Goal: Information Seeking & Learning: Find contact information

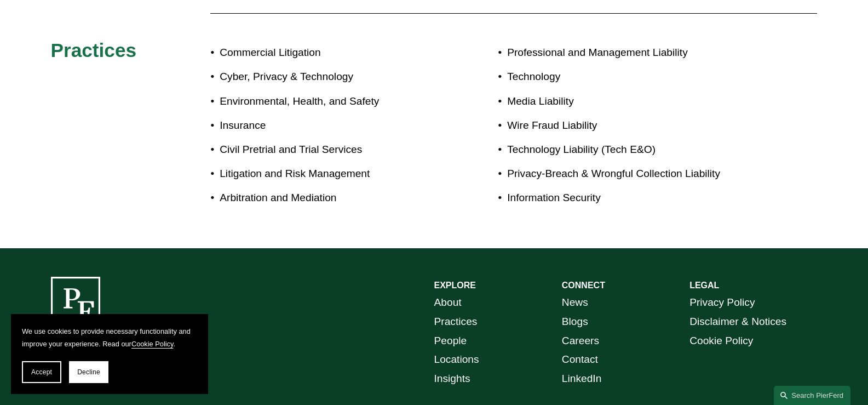
scroll to position [738, 0]
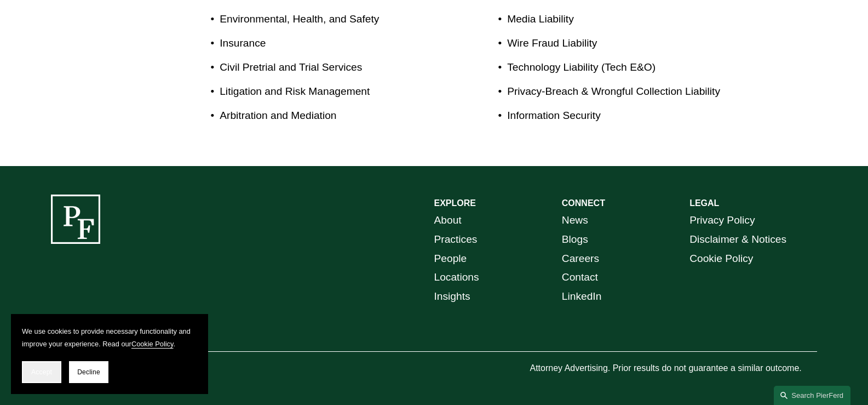
click at [47, 373] on span "Accept" at bounding box center [41, 372] width 21 height 8
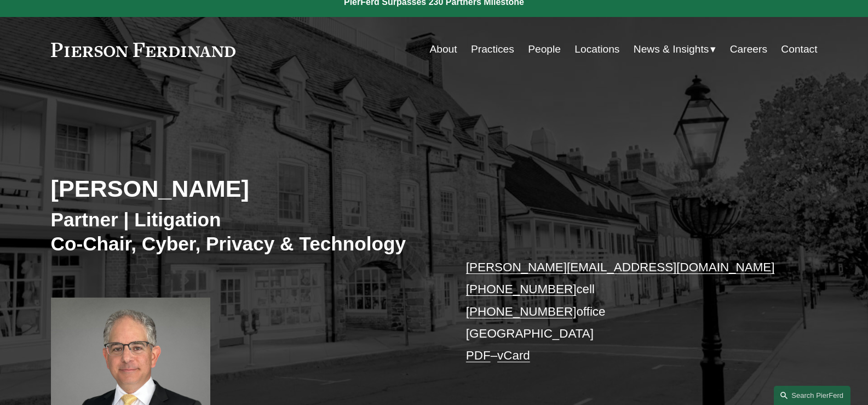
scroll to position [0, 0]
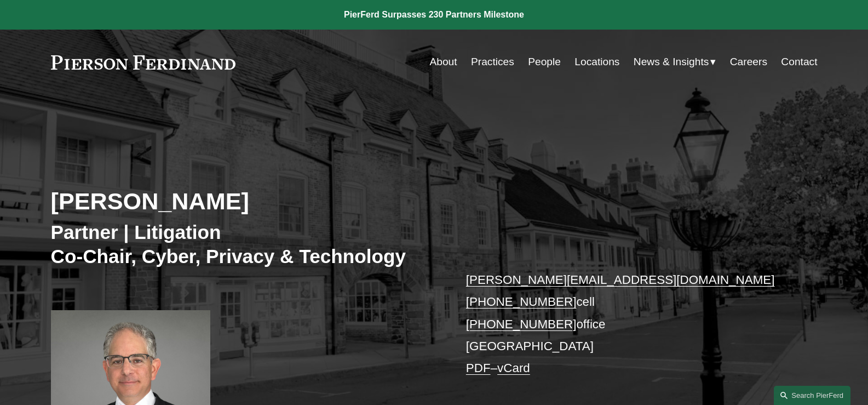
click at [608, 68] on link "Locations" at bounding box center [597, 61] width 45 height 21
click at [788, 66] on link "Contact" at bounding box center [799, 61] width 36 height 21
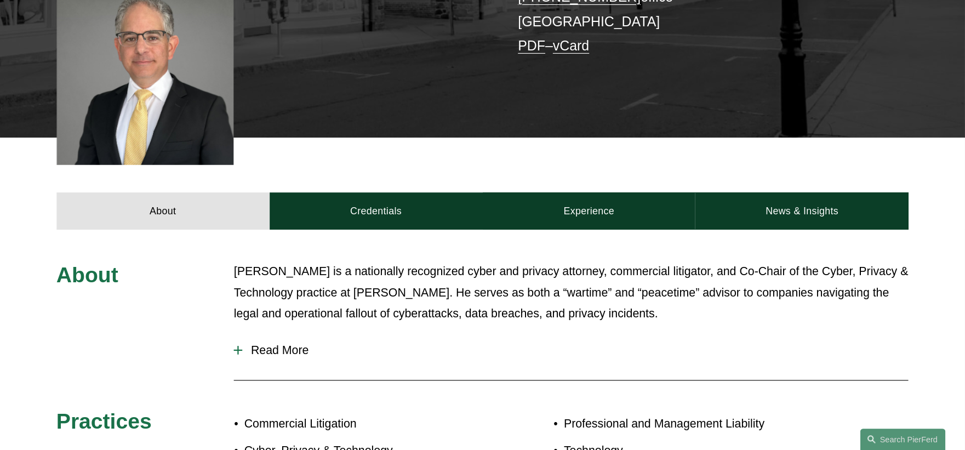
scroll to position [329, 0]
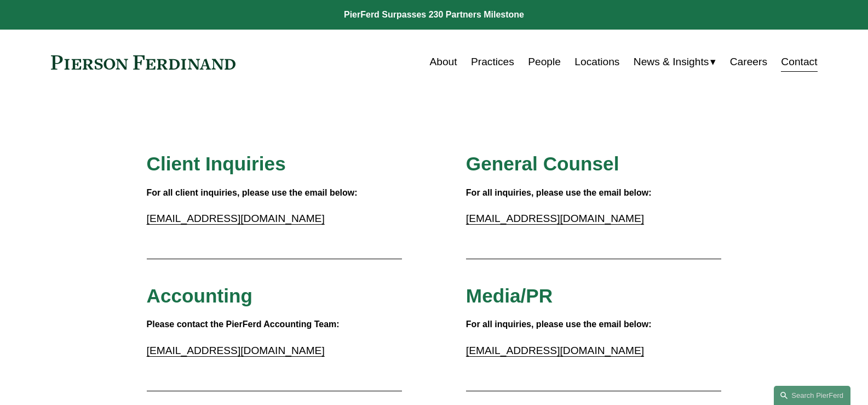
click at [584, 59] on link "Locations" at bounding box center [597, 61] width 45 height 21
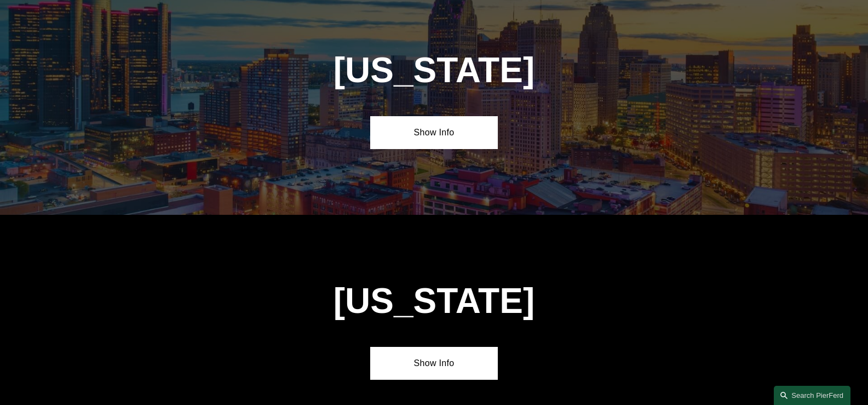
scroll to position [2410, 0]
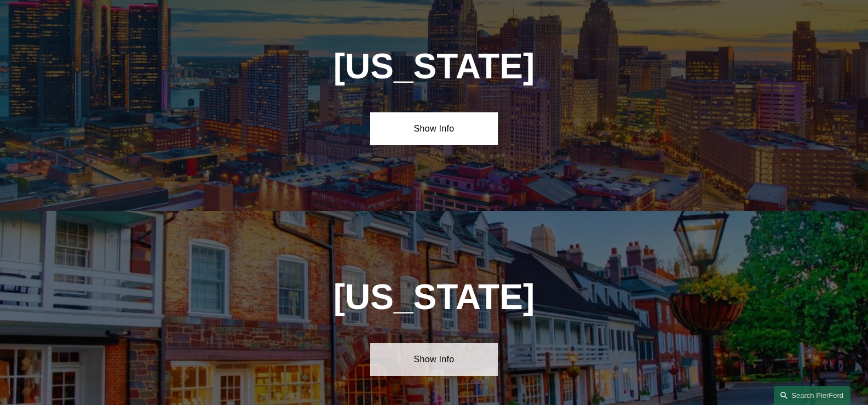
click at [422, 343] on link "Show Info" at bounding box center [434, 359] width 128 height 33
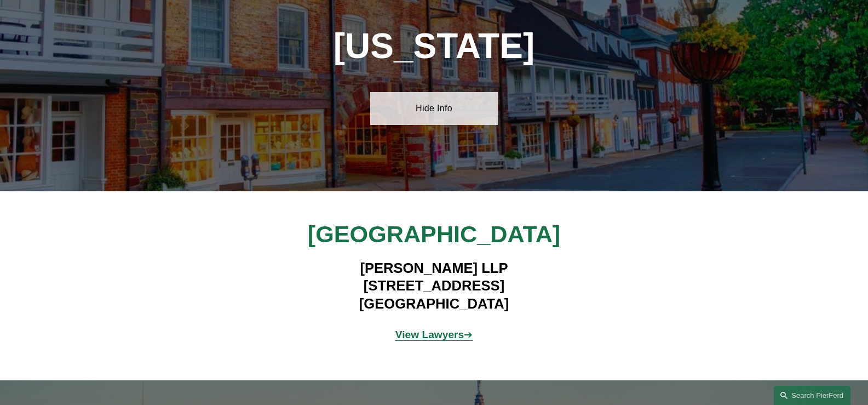
scroll to position [2684, 0]
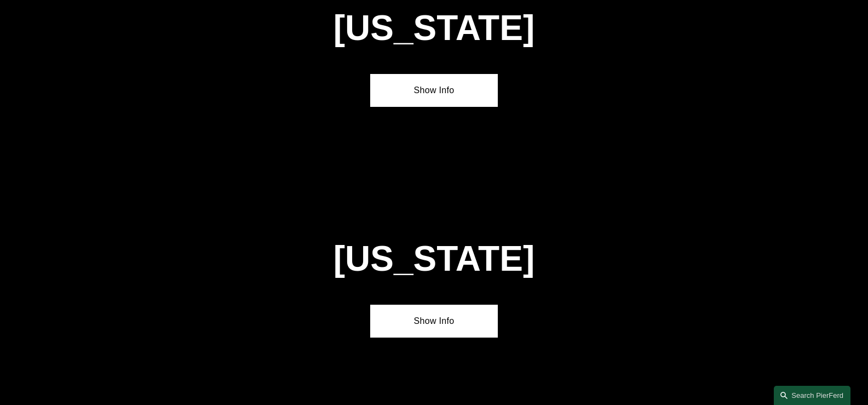
scroll to position [2480, 0]
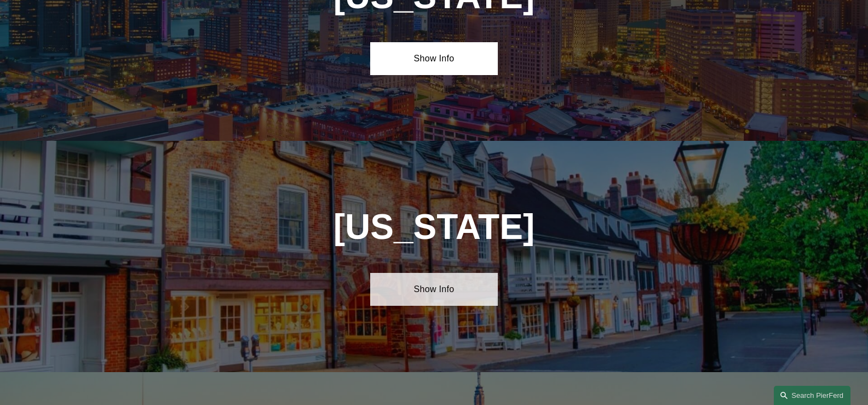
click at [463, 273] on link "Show Info" at bounding box center [434, 289] width 128 height 33
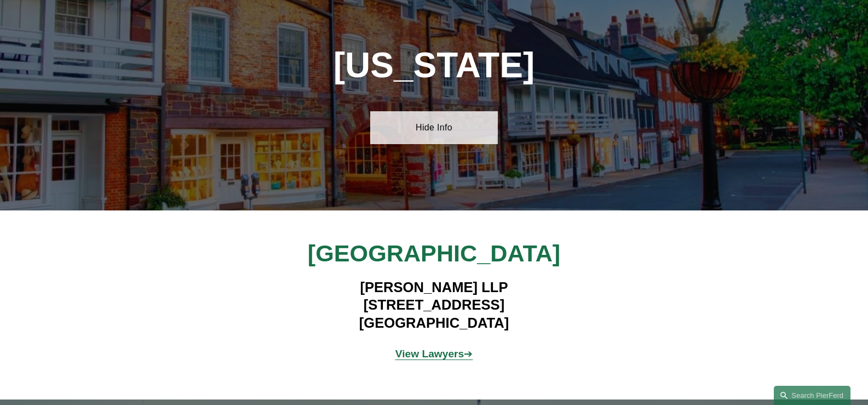
scroll to position [2699, 0]
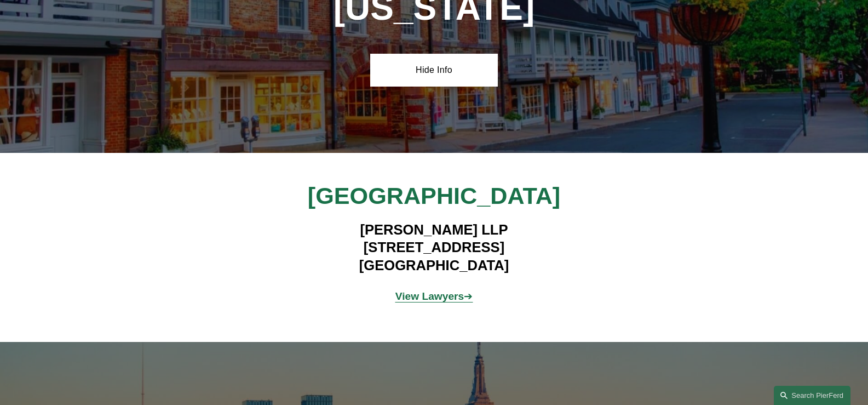
drag, startPoint x: 330, startPoint y: 180, endPoint x: 539, endPoint y: 198, distance: 210.0
click at [539, 221] on h4 "Pierson Ferdinand LLP 100 Overlook Center, 2nd Floor Princeton, NJ 08540" at bounding box center [433, 247] width 319 height 53
copy h4 "100 Overlook Center, 2nd Floor Princeton, NJ 08540"
click at [486, 221] on h4 "Pierson Ferdinand LLP 100 Overlook Center, 2nd Floor Princeton, NJ 08540" at bounding box center [433, 247] width 319 height 53
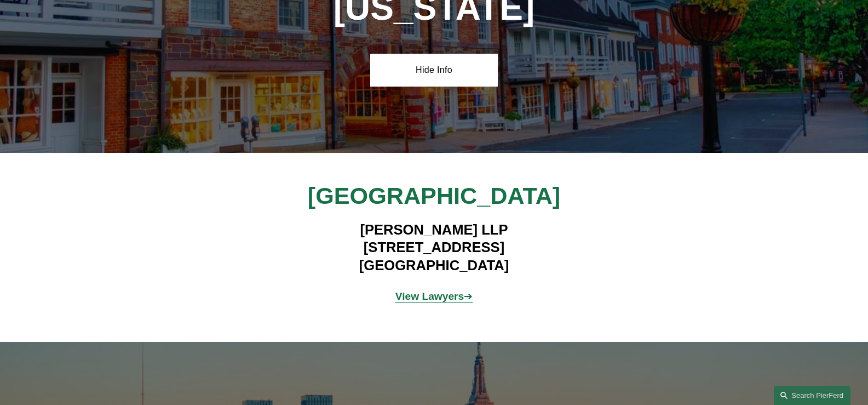
click at [486, 221] on h4 "Pierson Ferdinand LLP 100 Overlook Center, 2nd Floor Princeton, NJ 08540" at bounding box center [433, 247] width 319 height 53
copy h4 "08540"
copy h4 "[PERSON_NAME] LLP"
drag, startPoint x: 357, startPoint y: 157, endPoint x: 510, endPoint y: 156, distance: 152.8
click at [510, 221] on h4 "Pierson Ferdinand LLP 100 Overlook Center, 2nd Floor Princeton, NJ 08540" at bounding box center [433, 247] width 319 height 53
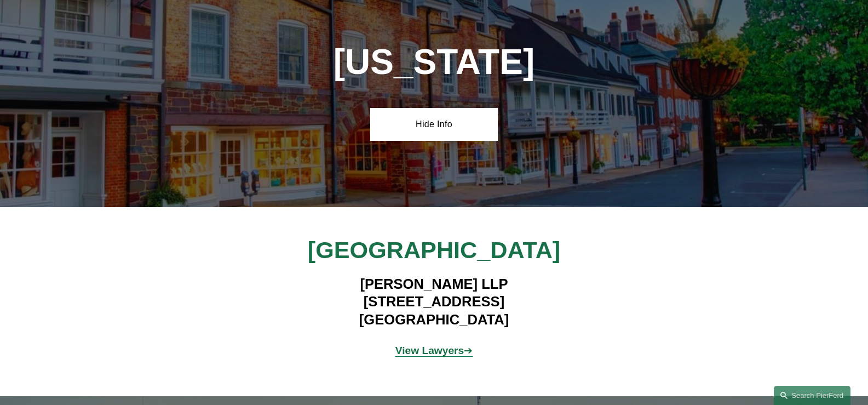
scroll to position [2645, 0]
